Goal: Find specific page/section: Find specific page/section

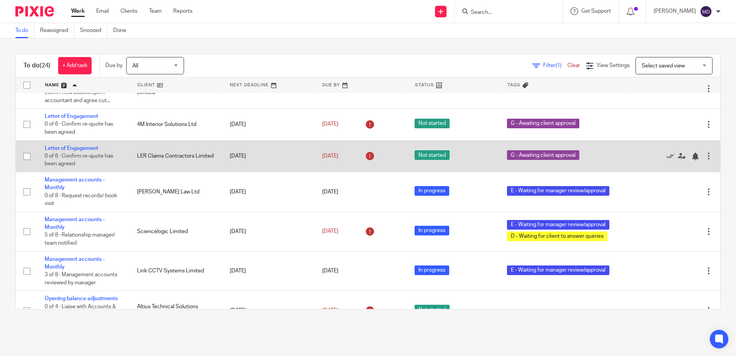
scroll to position [385, 0]
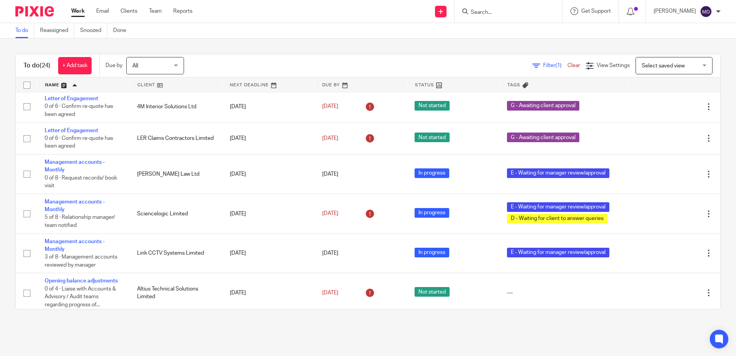
click at [507, 16] on input "Search" at bounding box center [504, 12] width 69 height 7
type input "link cctv"
click button "submit" at bounding box center [0, 0] width 0 height 0
click at [521, 30] on link at bounding box center [516, 30] width 95 height 12
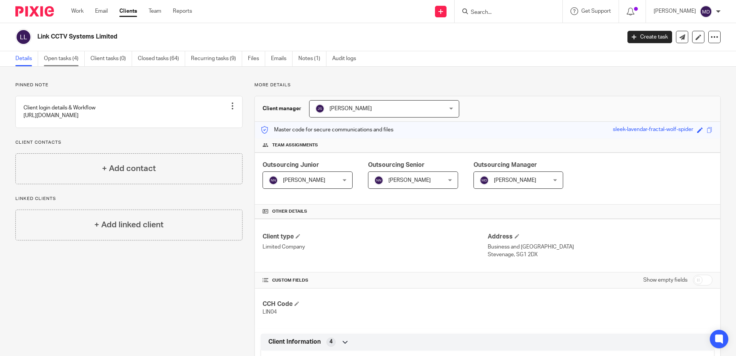
click at [74, 55] on link "Open tasks (4)" at bounding box center [64, 58] width 41 height 15
